Goal: Find specific page/section: Find specific page/section

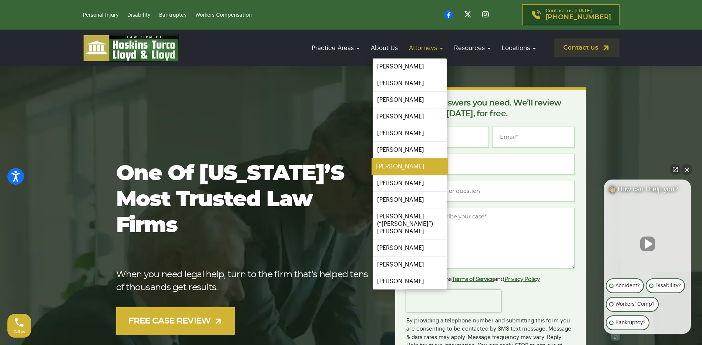
click at [398, 165] on link "[PERSON_NAME]" at bounding box center [409, 166] width 76 height 17
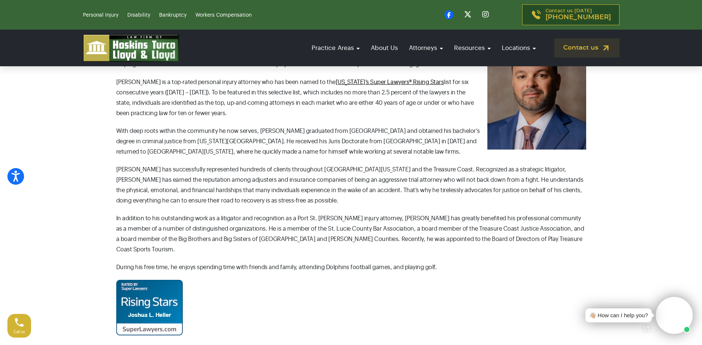
scroll to position [74, 0]
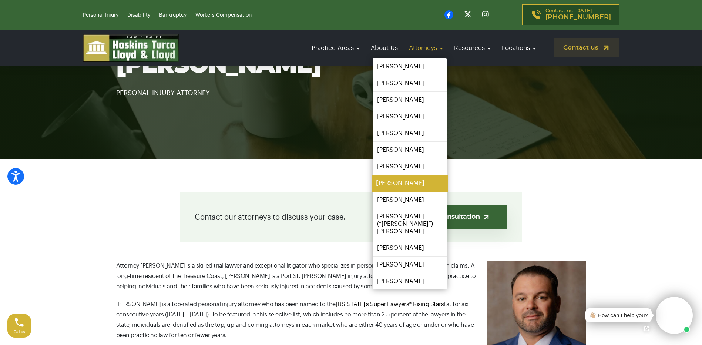
click at [393, 183] on link "[PERSON_NAME]" at bounding box center [409, 183] width 76 height 17
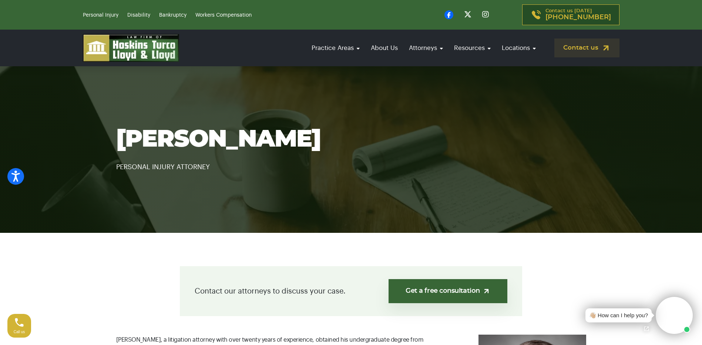
scroll to position [111, 0]
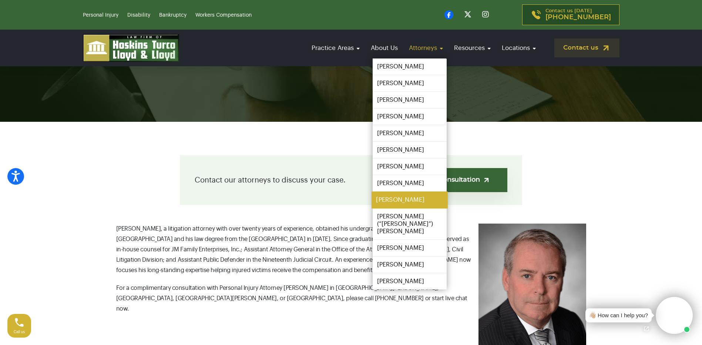
click at [398, 201] on link "[PERSON_NAME]" at bounding box center [409, 200] width 76 height 17
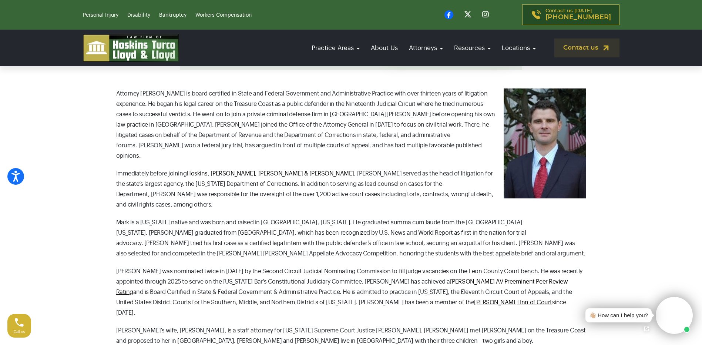
scroll to position [259, 0]
